Goal: Information Seeking & Learning: Understand process/instructions

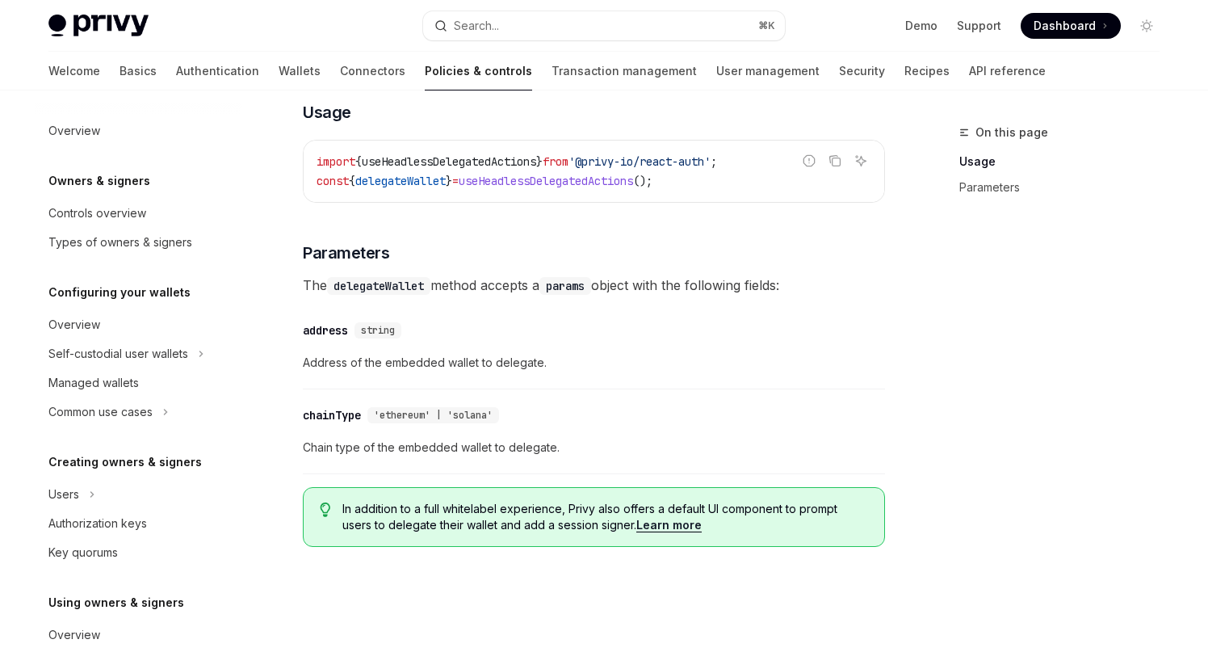
scroll to position [375, 0]
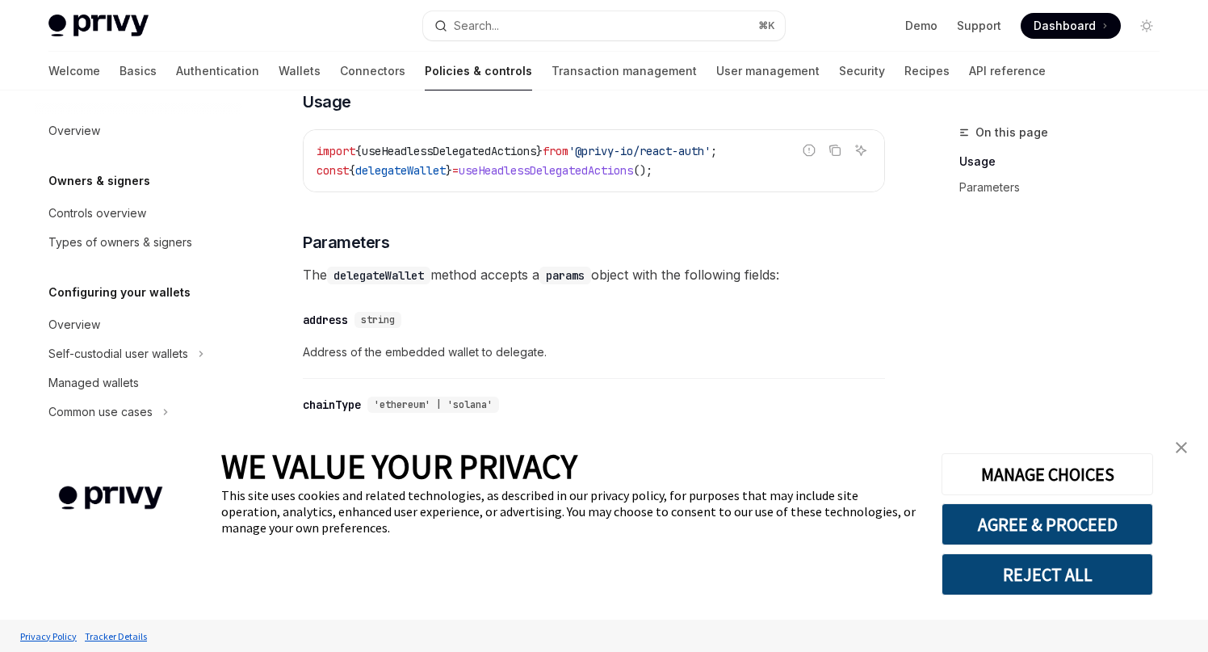
click at [765, 368] on div "To provision a session signer for a user’s wallets, use the delegateWallet meth…" at bounding box center [594, 248] width 582 height 602
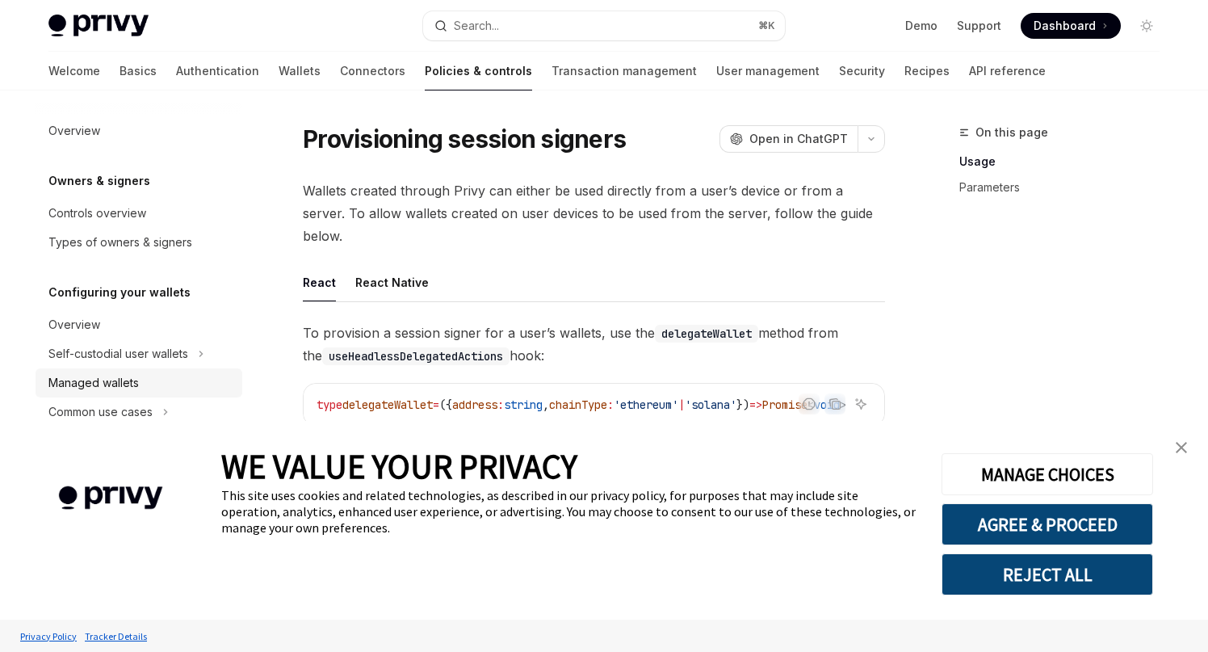
click at [120, 378] on div "Managed wallets" at bounding box center [93, 382] width 90 height 19
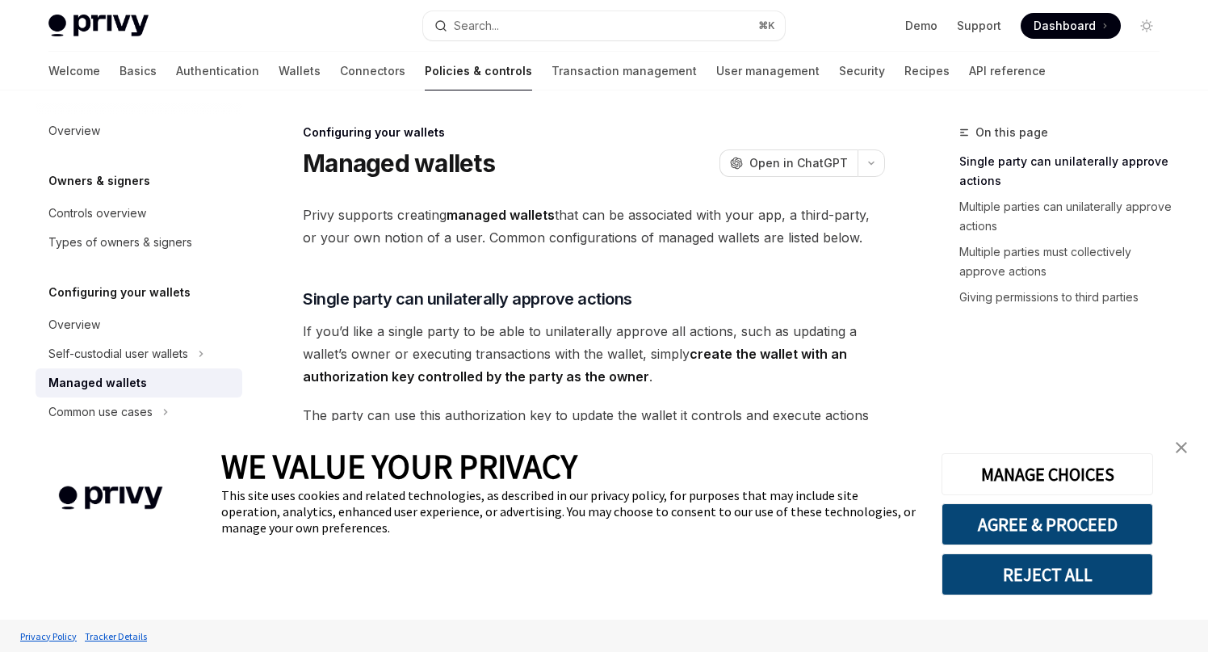
type textarea "*"
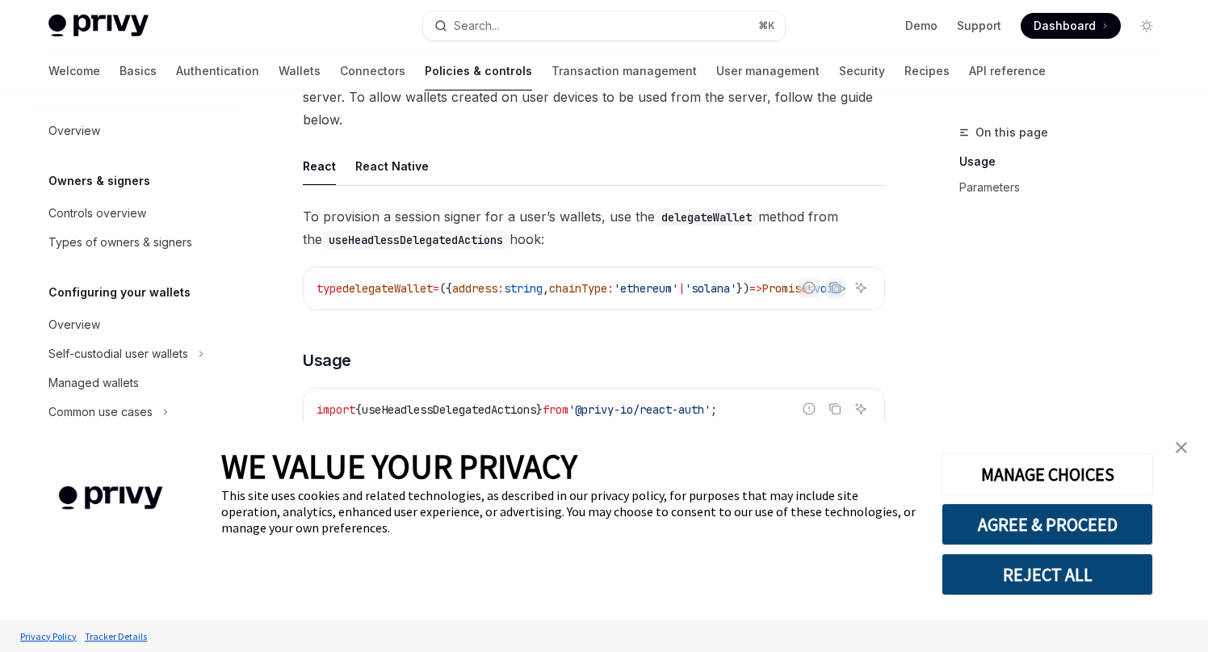
scroll to position [132, 0]
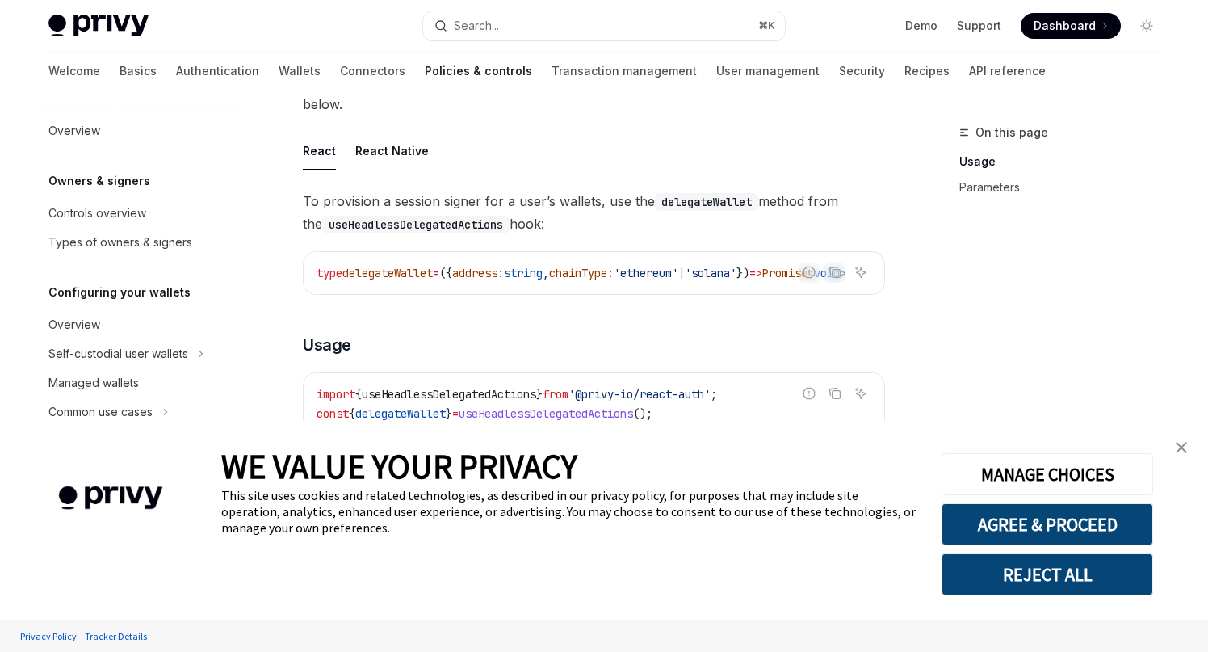
click at [1055, 564] on button "REJECT ALL" at bounding box center [1047, 574] width 212 height 42
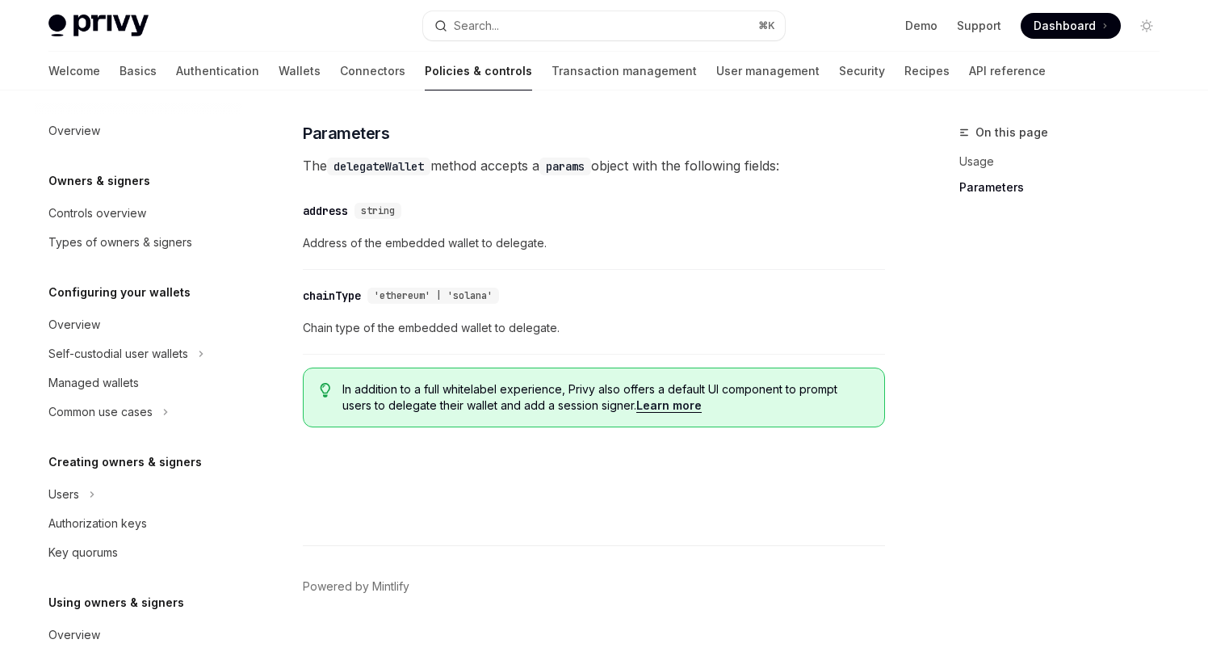
scroll to position [477, 0]
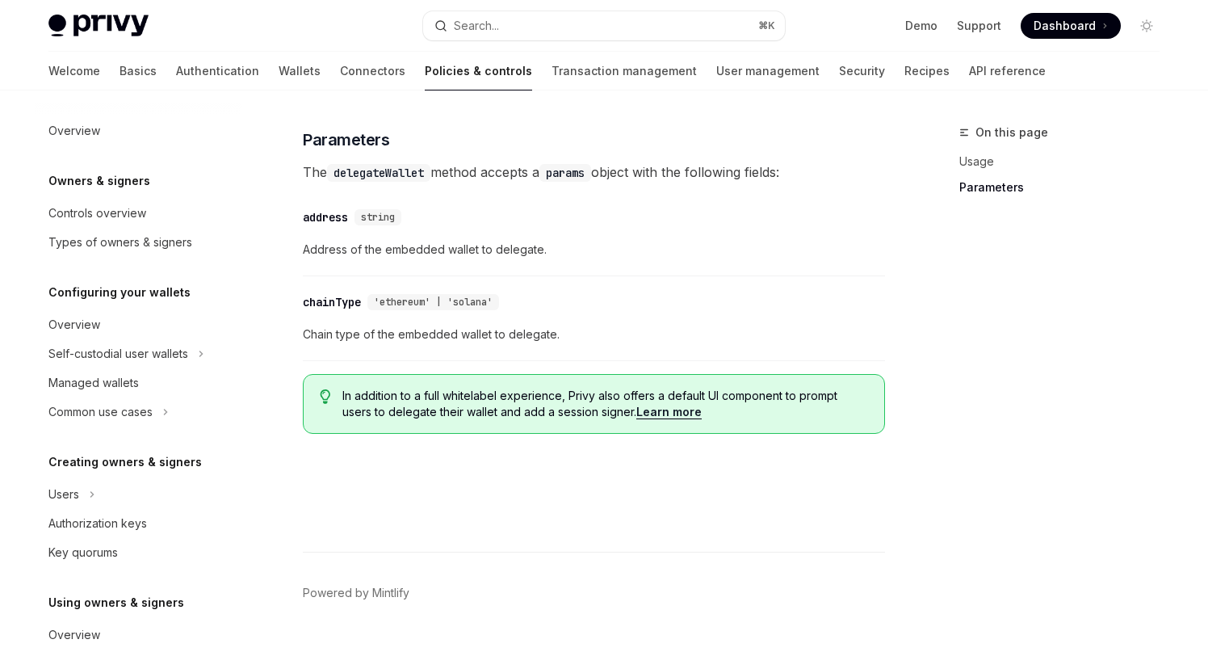
click at [662, 404] on link "Learn more" at bounding box center [668, 411] width 65 height 15
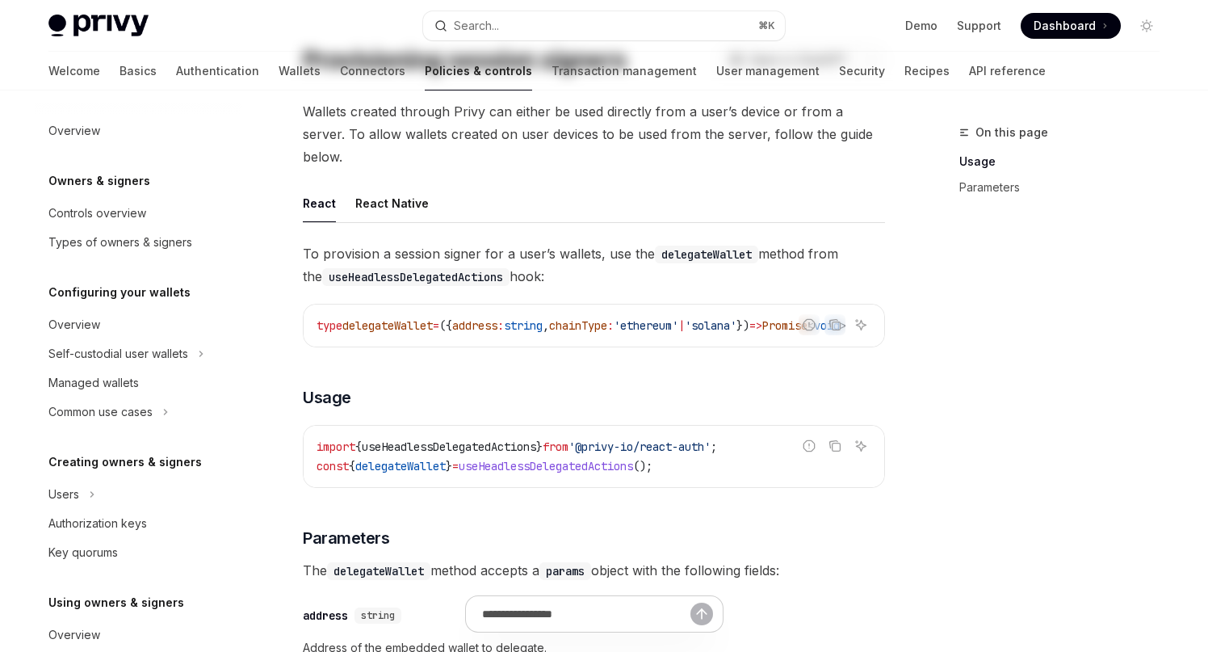
scroll to position [0, 0]
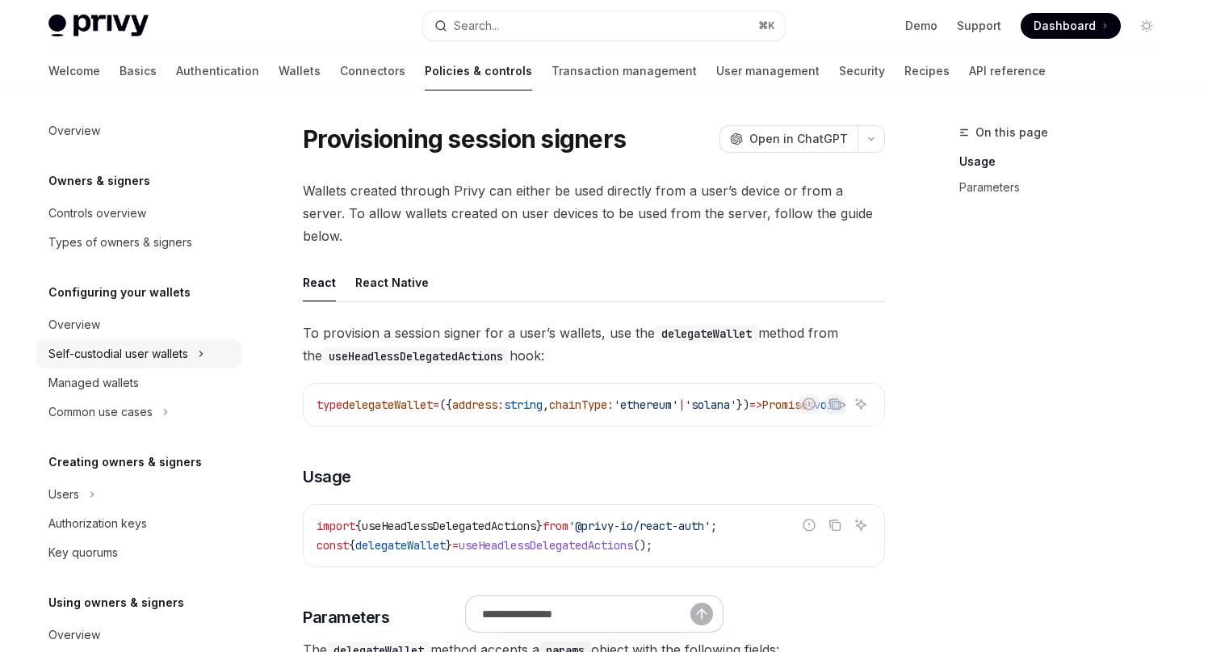
click at [135, 348] on div "Self-custodial user wallets" at bounding box center [118, 353] width 140 height 19
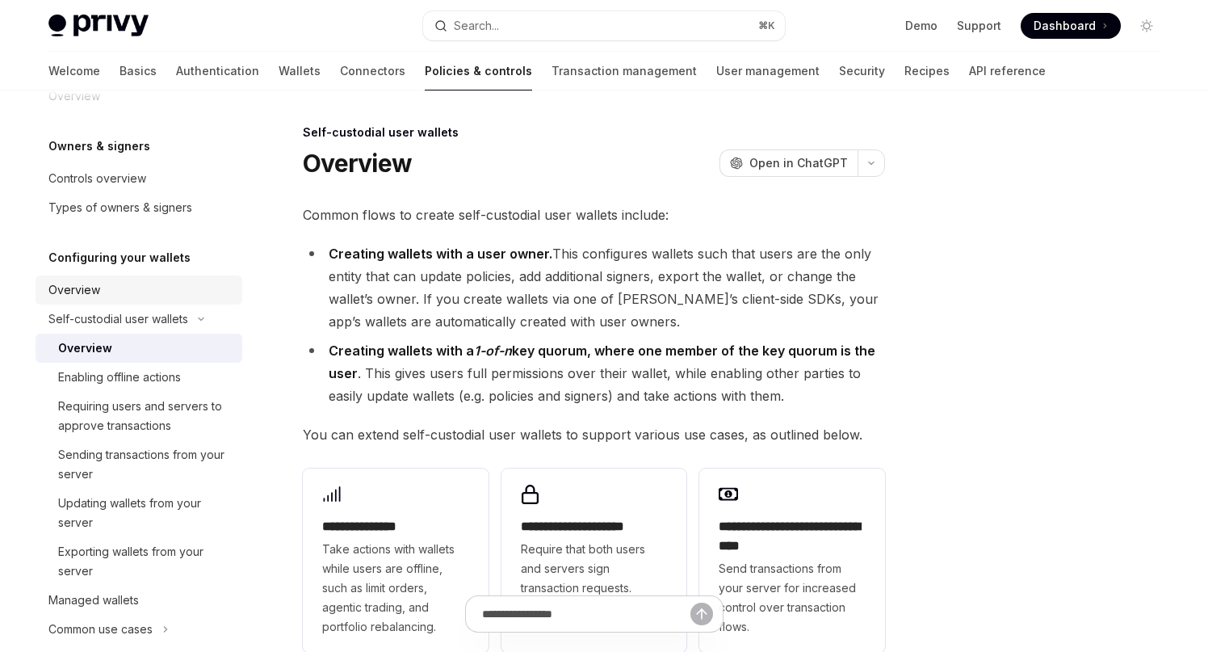
scroll to position [57, 0]
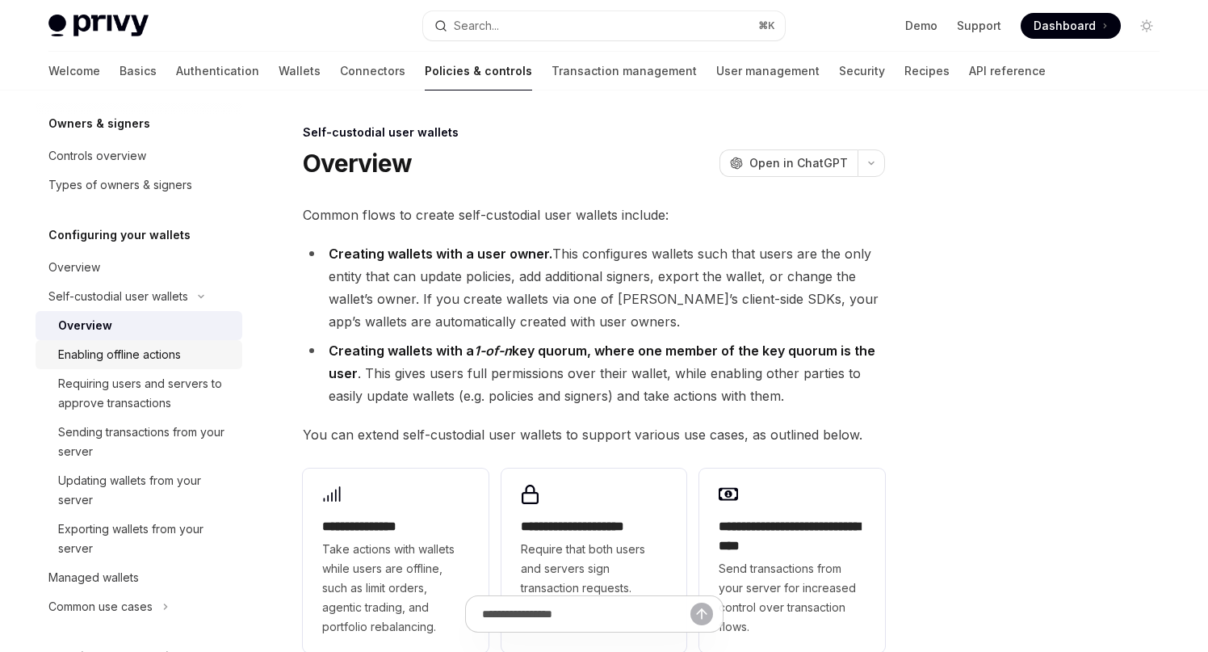
click at [148, 346] on div "Enabling offline actions" at bounding box center [119, 354] width 123 height 19
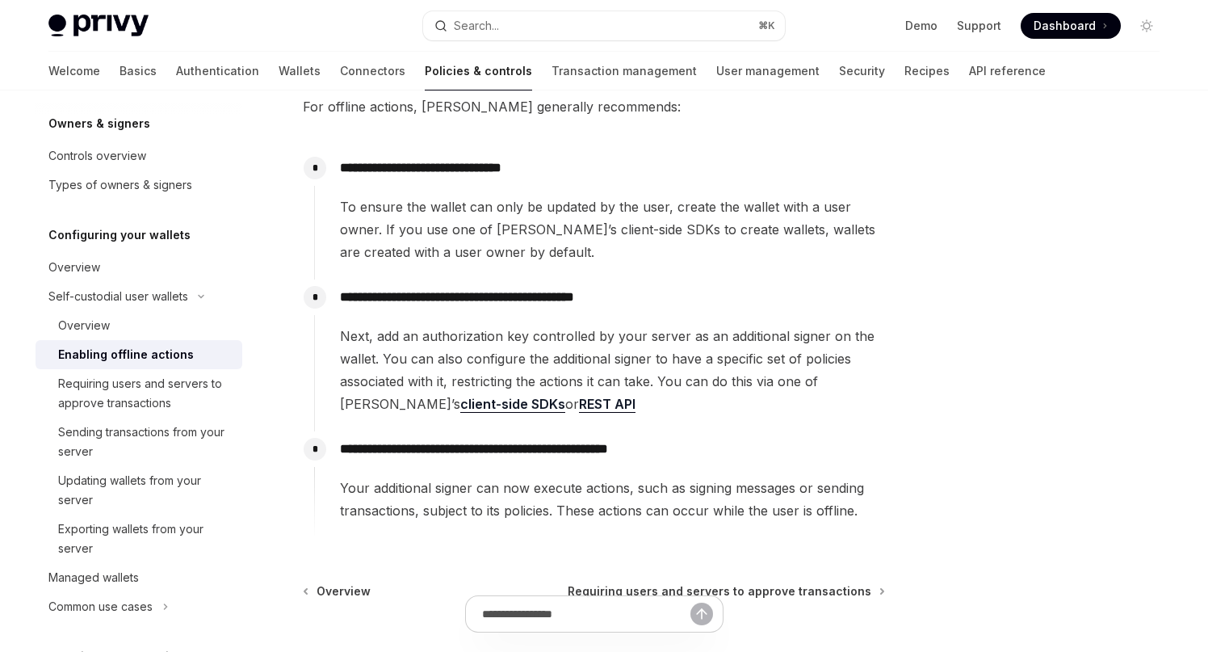
scroll to position [195, 0]
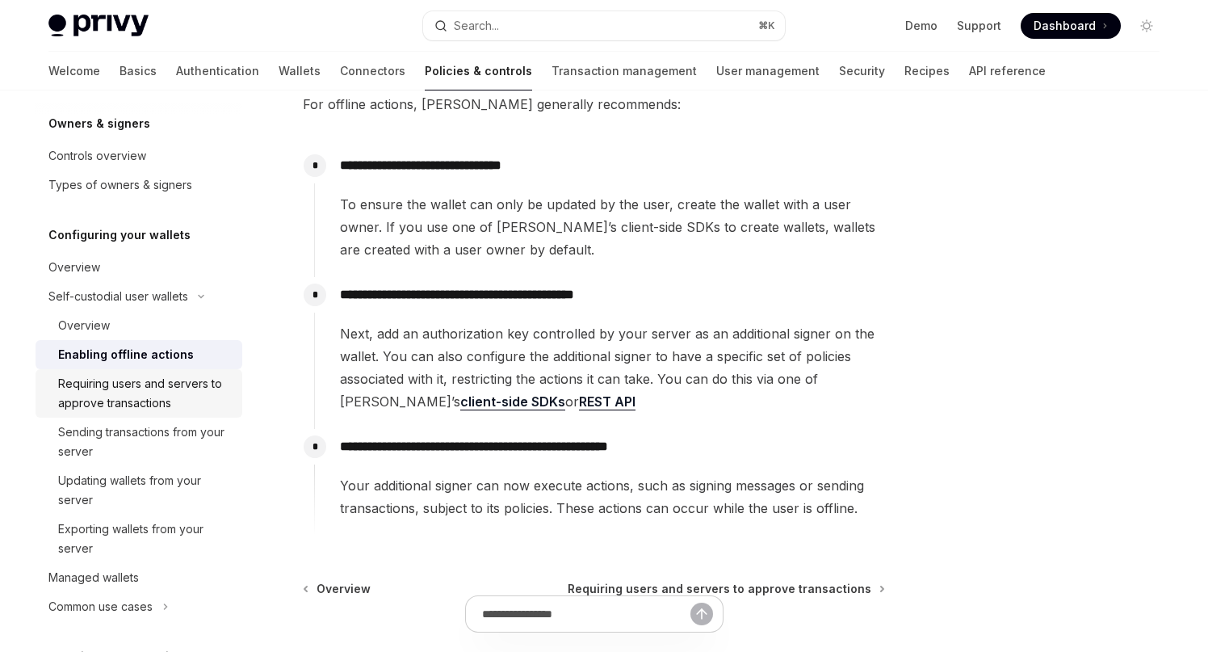
click at [171, 394] on div "Requiring users and servers to approve transactions" at bounding box center [145, 393] width 174 height 39
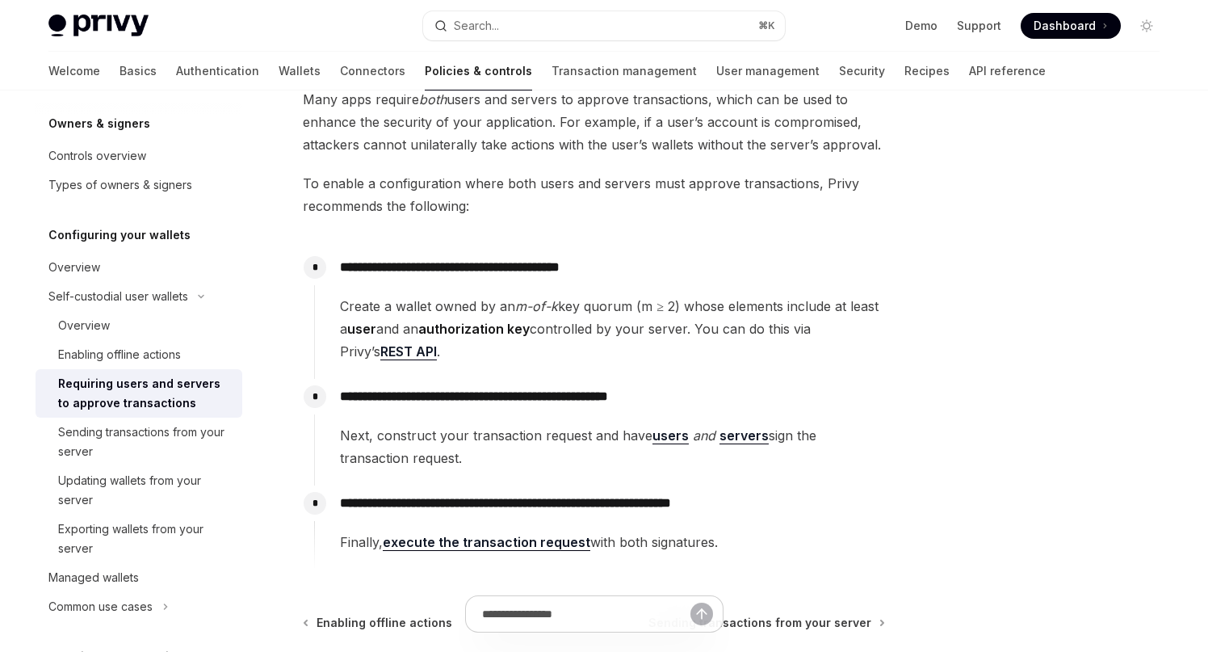
scroll to position [125, 0]
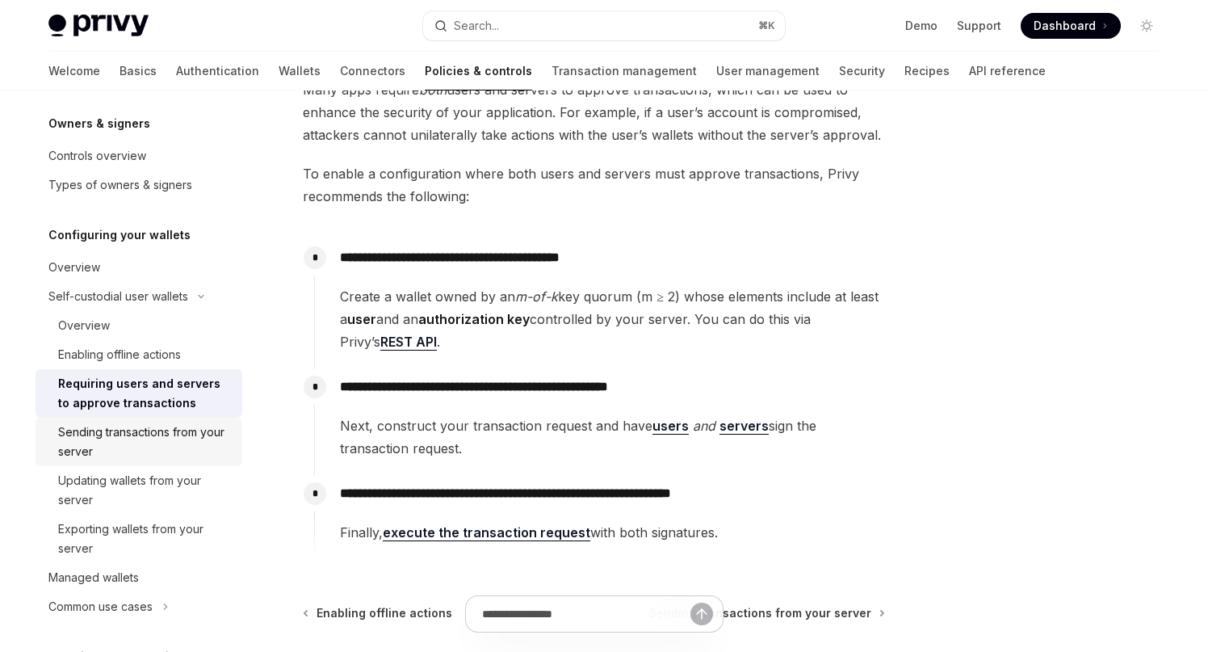
click at [132, 430] on div "Sending transactions from your server" at bounding box center [145, 441] width 174 height 39
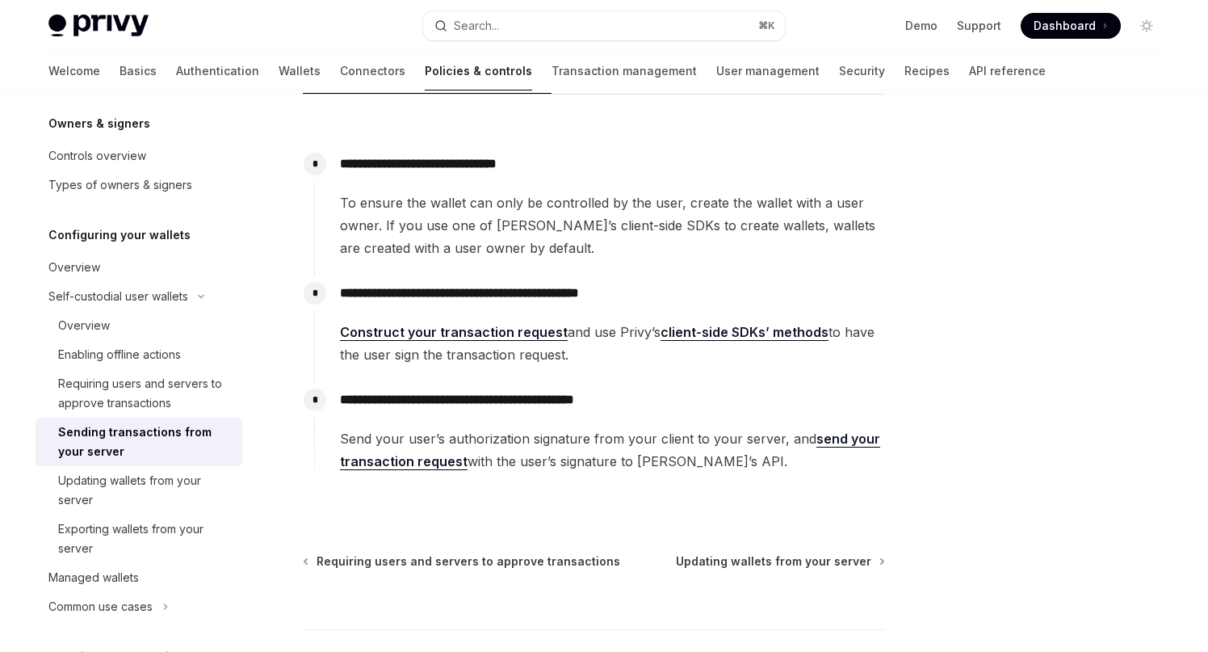
scroll to position [287, 0]
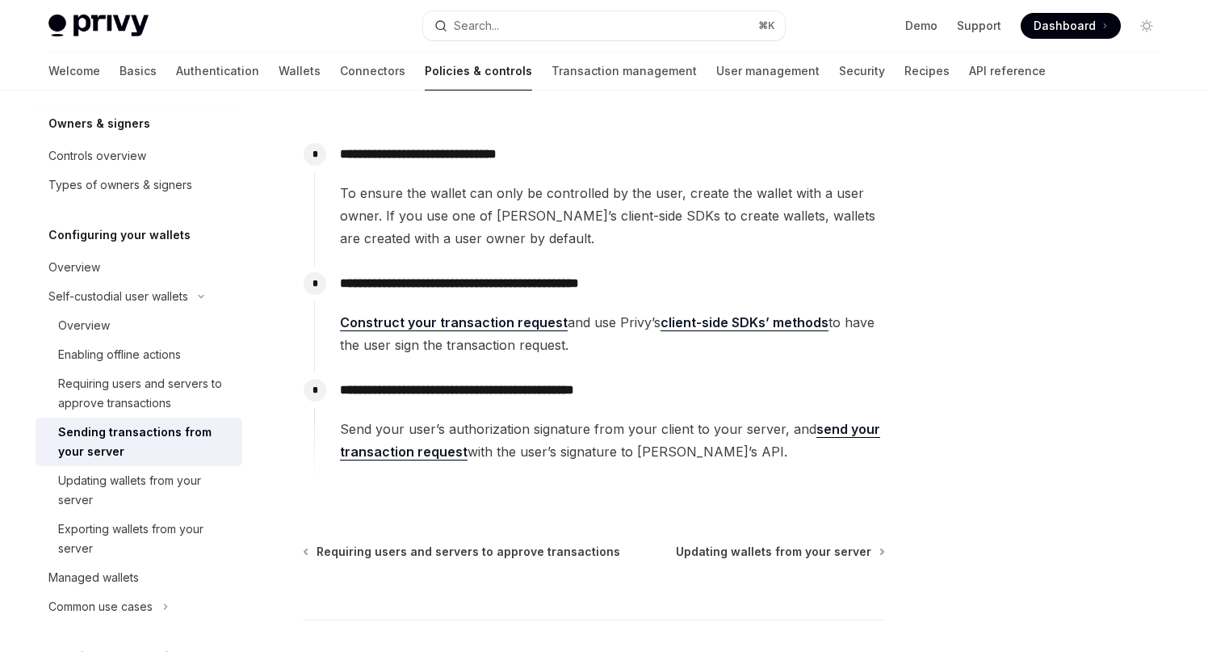
click at [739, 325] on link "client-side SDKs’ methods" at bounding box center [744, 322] width 168 height 17
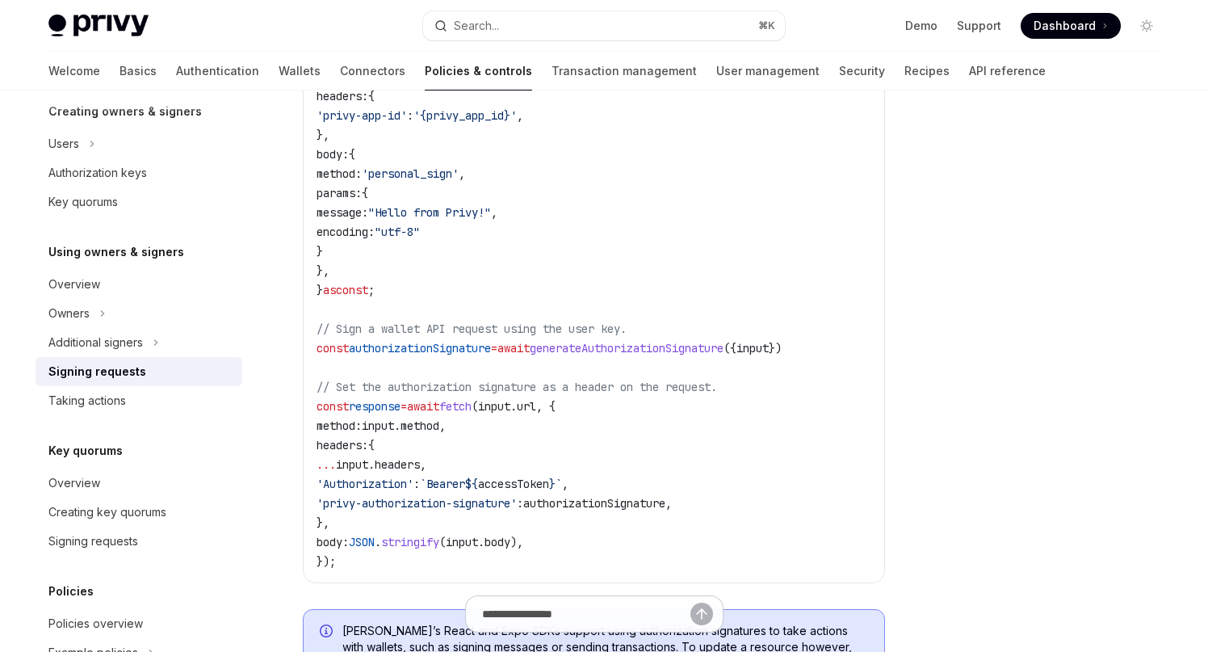
scroll to position [727, 0]
click at [136, 531] on div "Signing requests" at bounding box center [93, 540] width 90 height 19
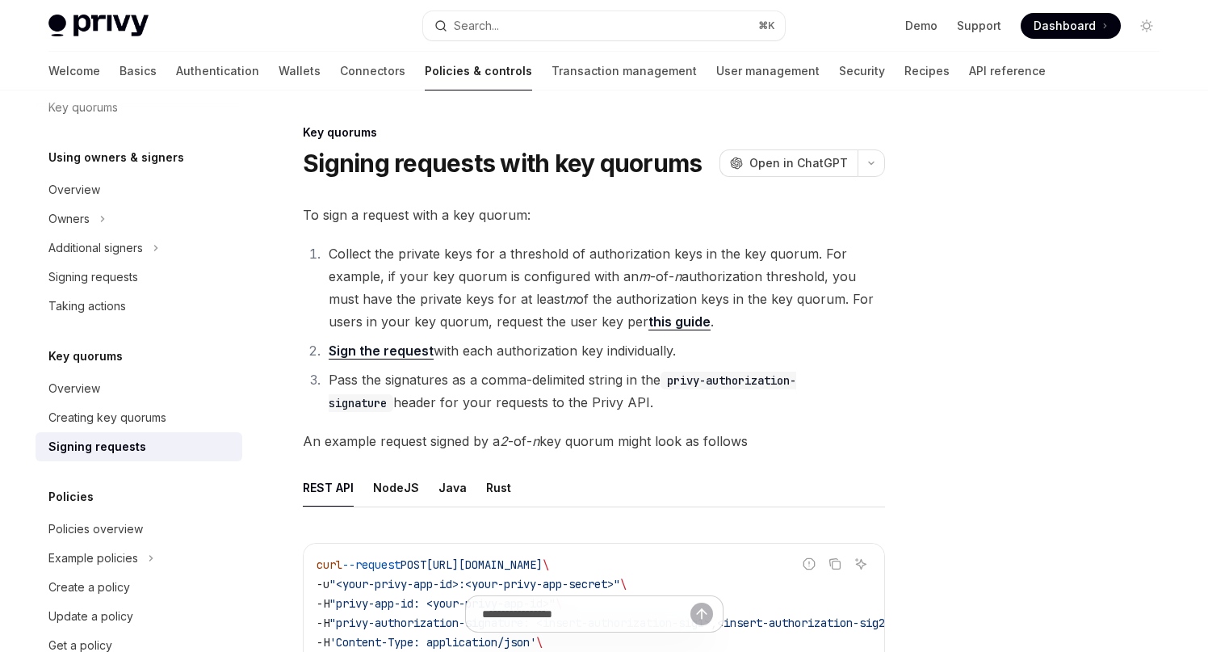
scroll to position [726, 0]
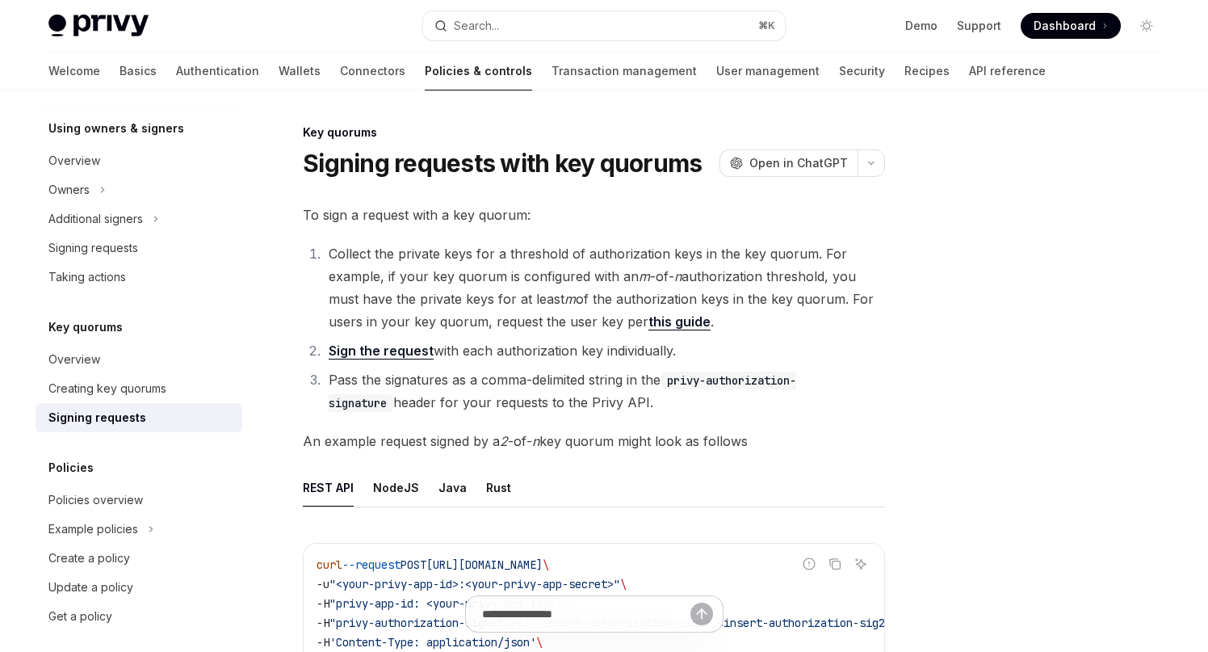
click at [111, 483] on div "Policies Policies overview Example policies Create a policy Update a policy Get…" at bounding box center [139, 544] width 207 height 173
click at [114, 497] on div "Policies overview" at bounding box center [95, 499] width 94 height 19
type textarea "*"
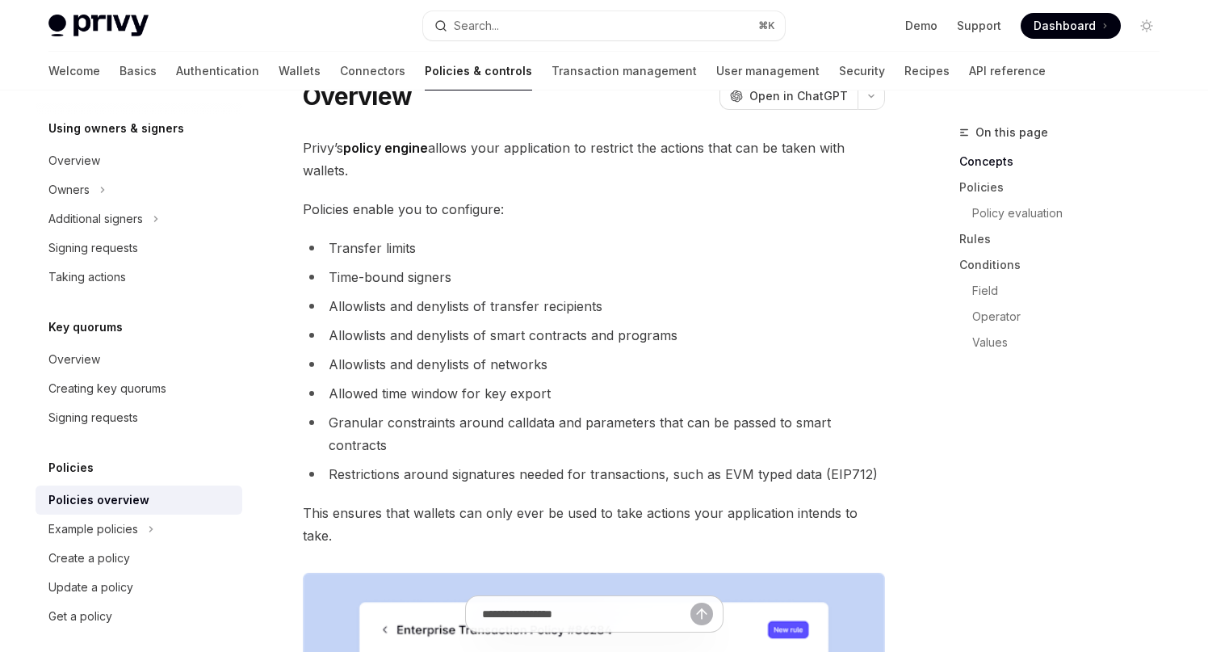
scroll to position [65, 0]
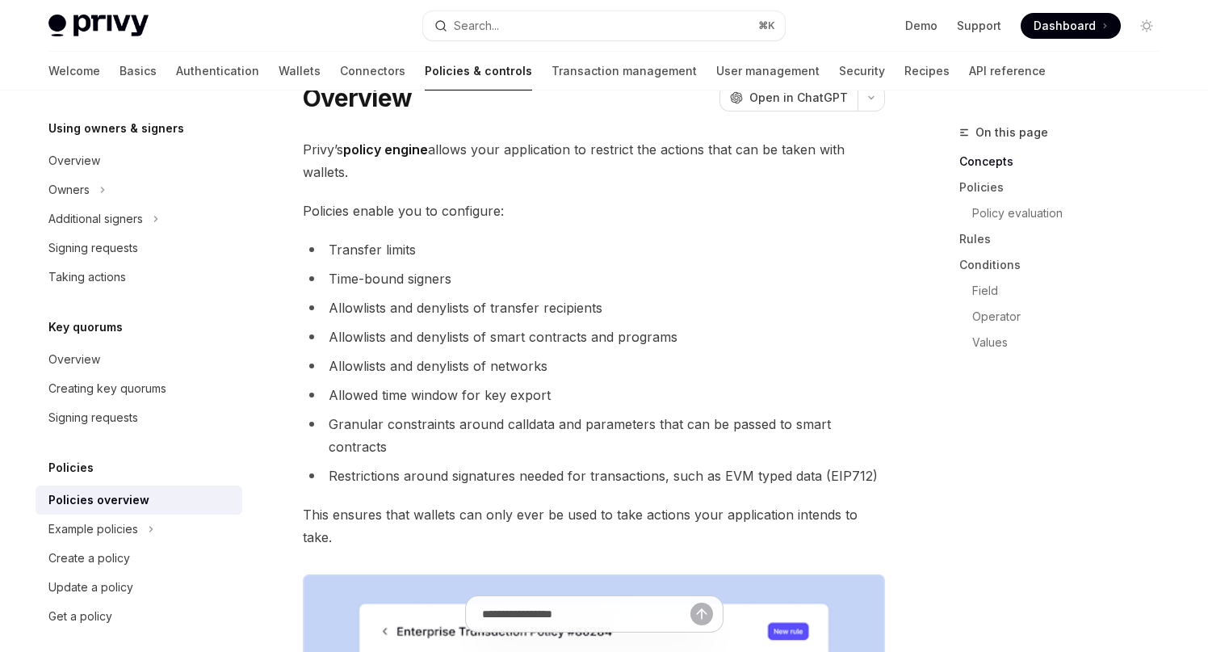
click at [448, 311] on li "Allowlists and denylists of transfer recipients" at bounding box center [594, 307] width 582 height 23
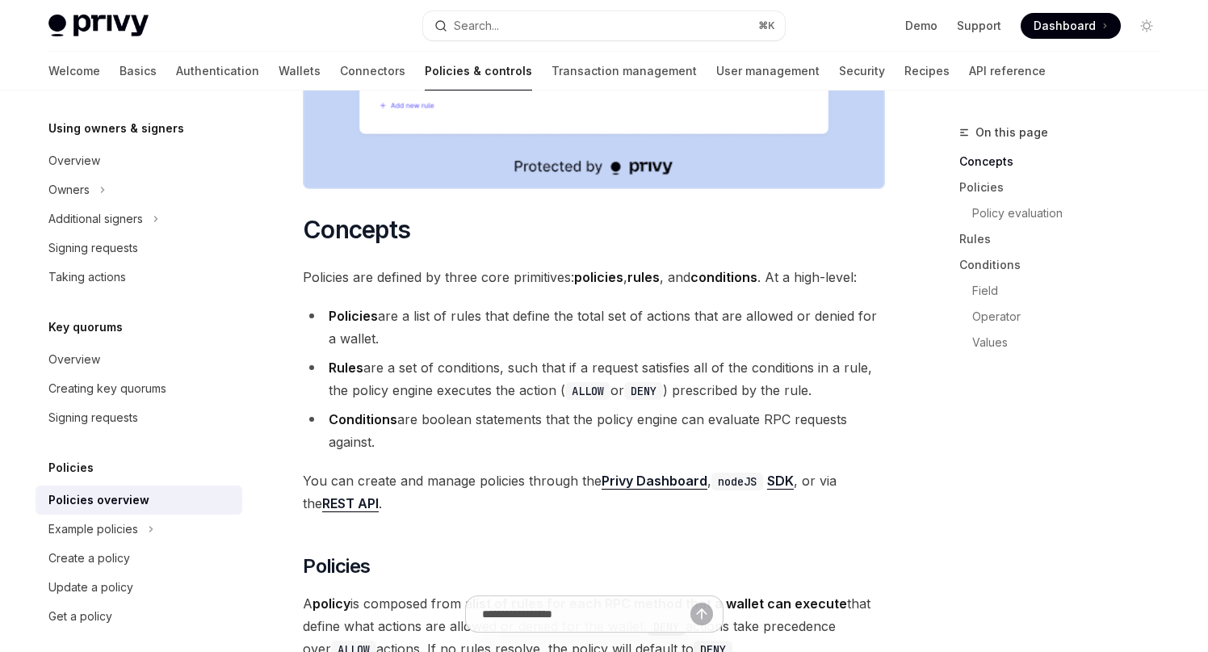
scroll to position [896, 0]
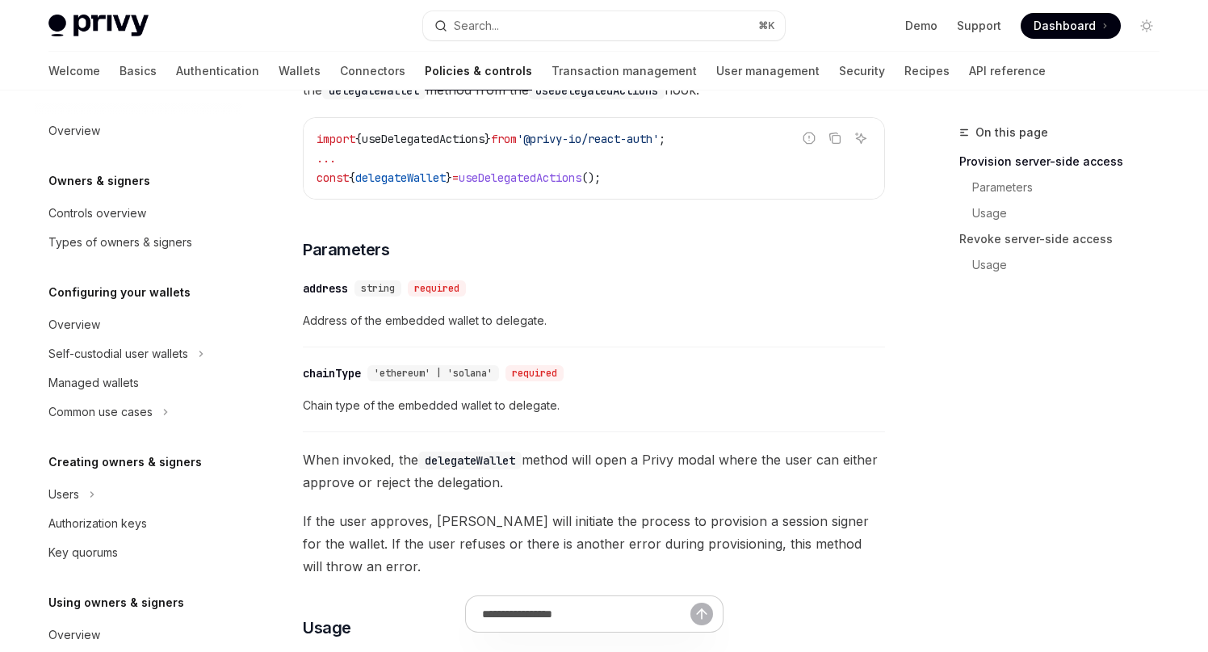
scroll to position [928, 0]
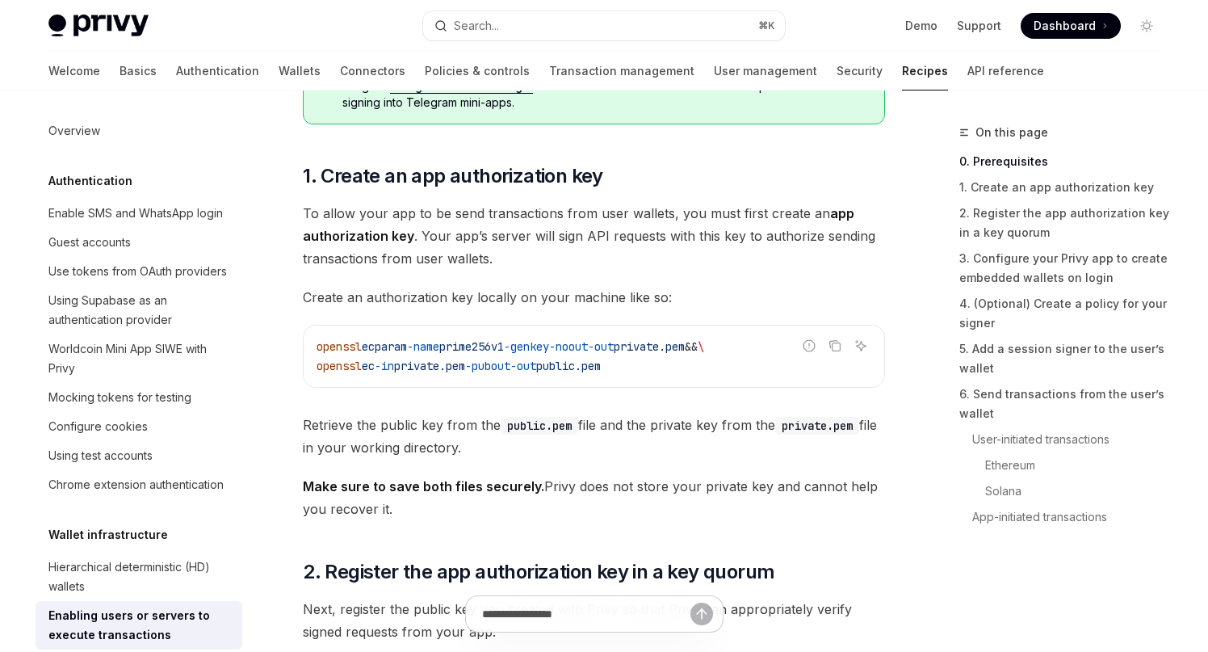
scroll to position [676, 0]
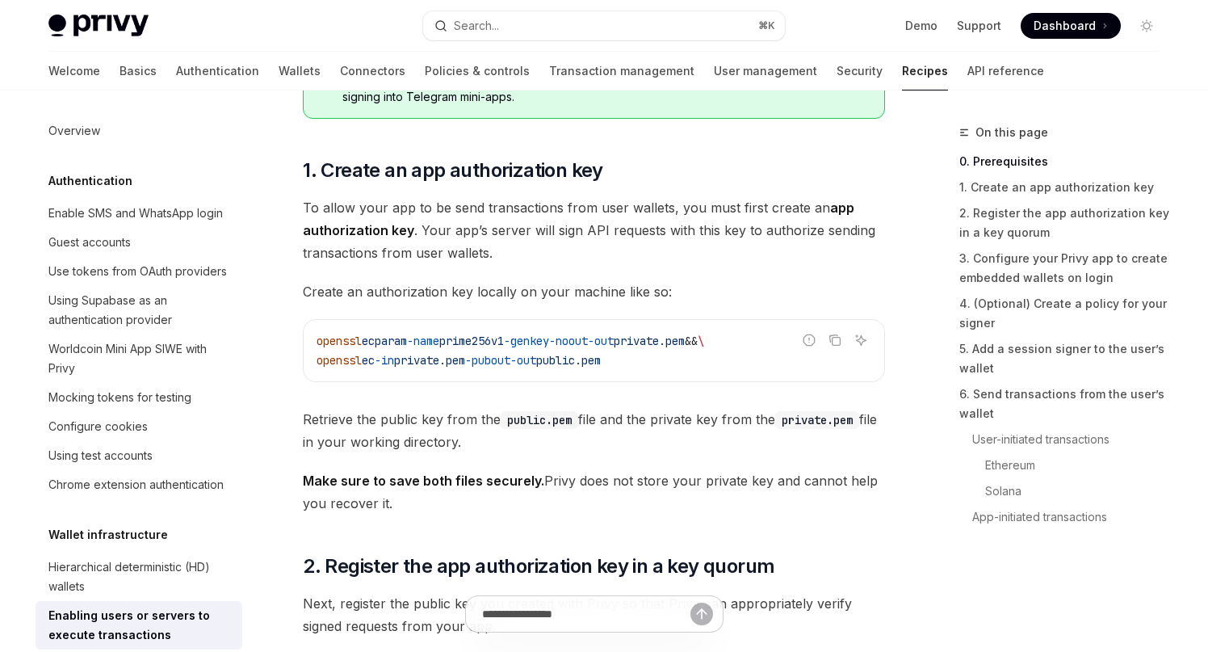
click at [500, 207] on span "To allow your app to be send transactions from user wallets, you must first cre…" at bounding box center [594, 230] width 582 height 68
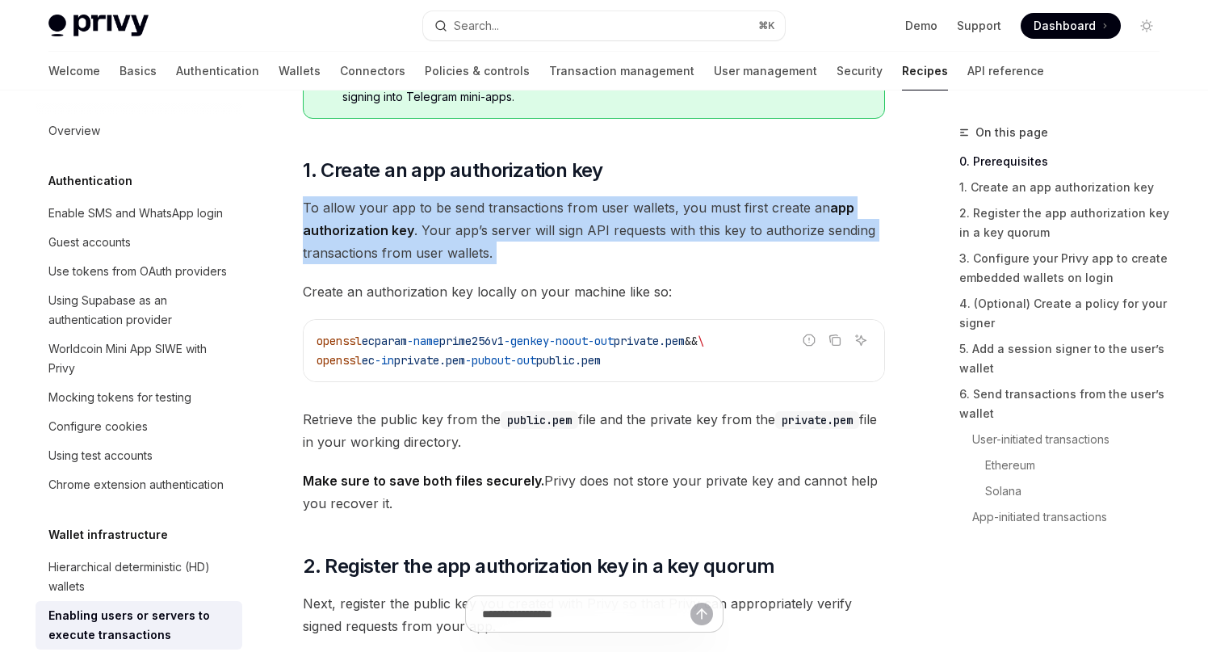
click at [500, 207] on span "To allow your app to be send transactions from user wallets, you must first cre…" at bounding box center [594, 230] width 582 height 68
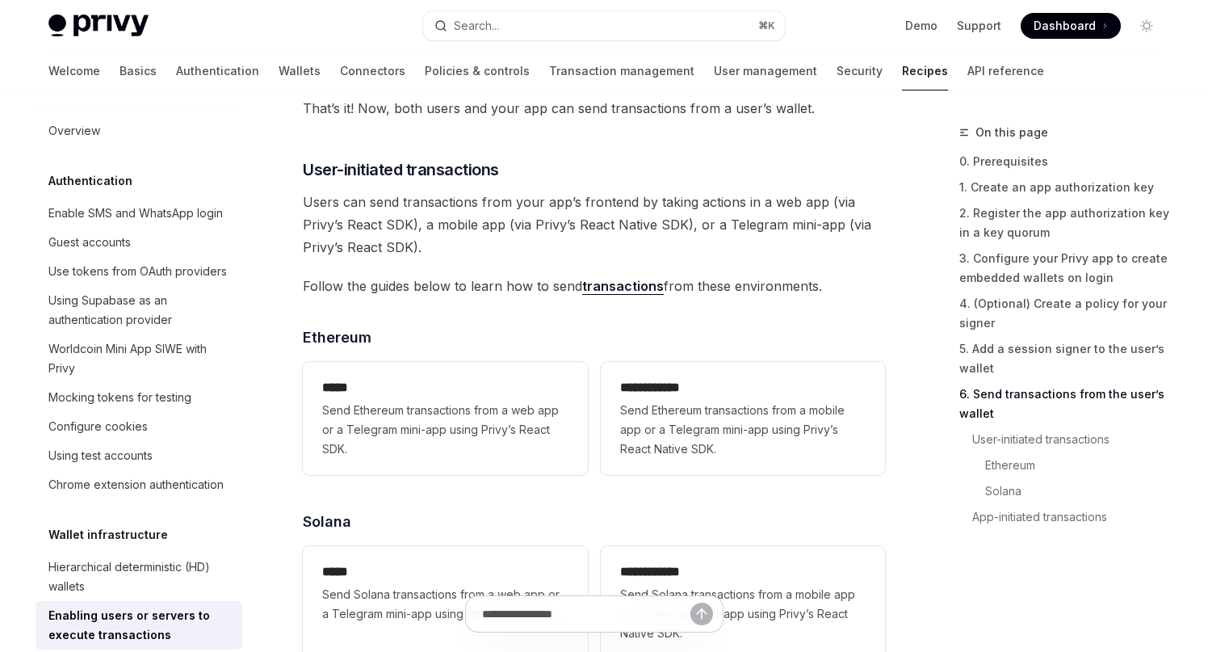
scroll to position [3283, 0]
